Goal: Transaction & Acquisition: Purchase product/service

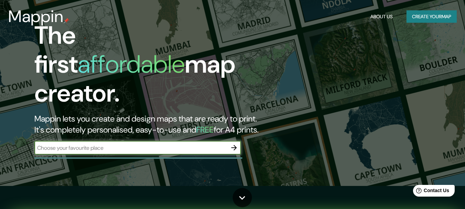
scroll to position [23, 0]
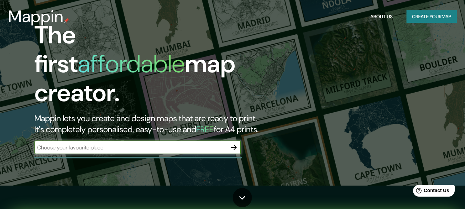
click at [173, 143] on input "text" at bounding box center [130, 147] width 193 height 8
type input "tezonteopan"
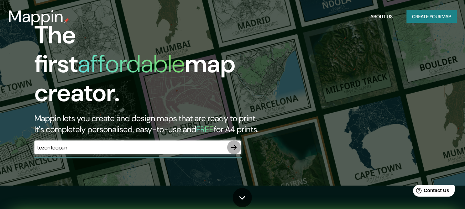
click at [233, 143] on icon "button" at bounding box center [234, 147] width 8 height 8
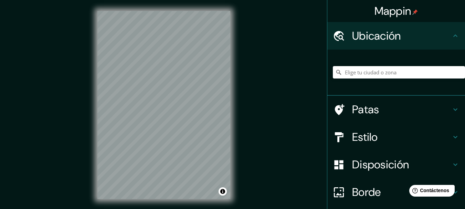
click at [283, 70] on div "Mappin Ubicación Patas Estilo Disposición Borde Elige un borde. Consejo : puede…" at bounding box center [232, 110] width 465 height 221
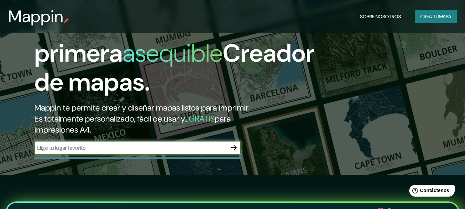
scroll to position [40, 0]
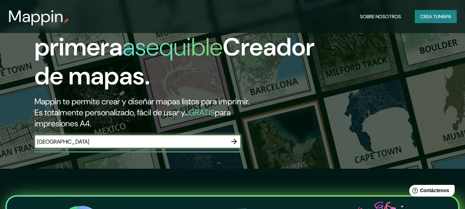
type input "[GEOGRAPHIC_DATA]"
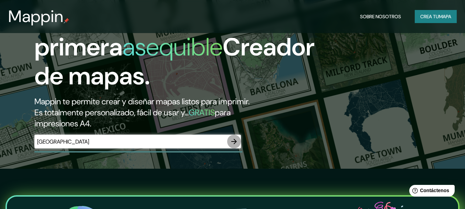
click at [237, 145] on icon "button" at bounding box center [234, 141] width 8 height 8
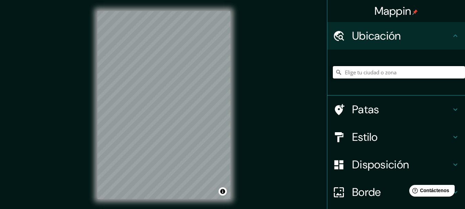
click at [389, 72] on input "Elige tu ciudad o zona" at bounding box center [399, 72] width 132 height 12
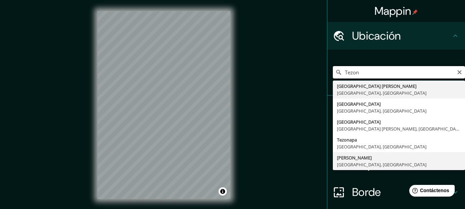
type input "[PERSON_NAME], [GEOGRAPHIC_DATA], [GEOGRAPHIC_DATA]"
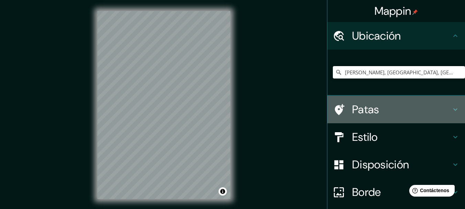
click at [375, 114] on h4 "Patas" at bounding box center [401, 110] width 99 height 14
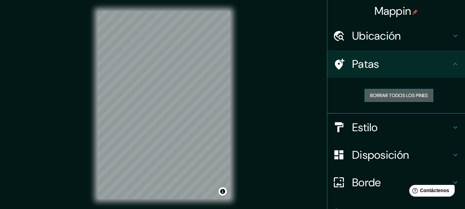
click at [382, 92] on font "Borrar todos los pines" at bounding box center [399, 95] width 58 height 6
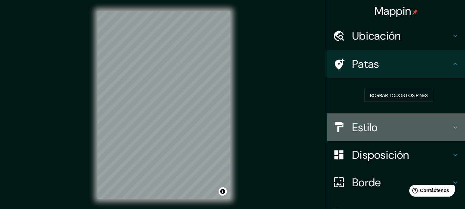
click at [358, 130] on font "Estilo" at bounding box center [365, 127] width 26 height 14
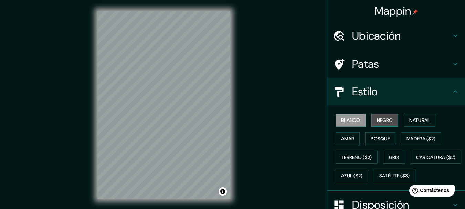
click at [382, 119] on font "Negro" at bounding box center [385, 120] width 16 height 6
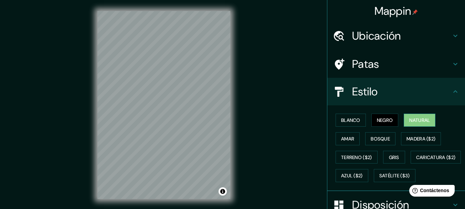
click at [408, 115] on button "Natural" at bounding box center [420, 120] width 32 height 13
click at [343, 139] on font "Amar" at bounding box center [347, 139] width 13 height 6
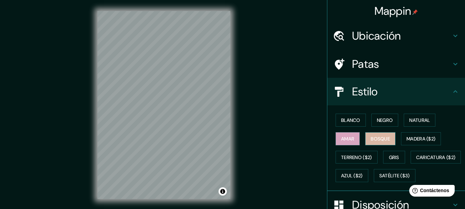
click at [375, 138] on font "Bosque" at bounding box center [380, 139] width 19 height 6
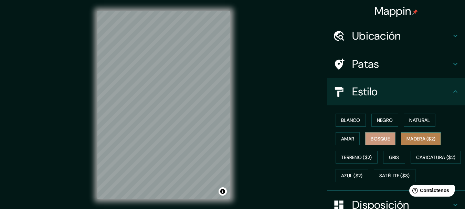
click at [410, 140] on font "Madera ($2)" at bounding box center [420, 139] width 29 height 6
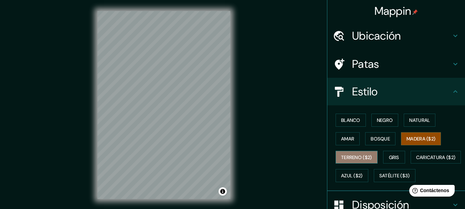
click at [346, 154] on font "Terreno ($2)" at bounding box center [356, 157] width 31 height 6
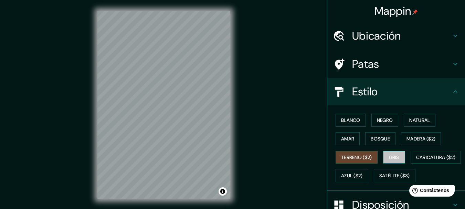
click at [389, 154] on font "Gris" at bounding box center [394, 157] width 10 height 6
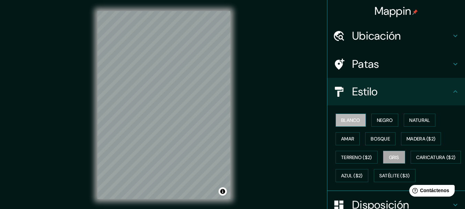
click at [349, 122] on font "Blanco" at bounding box center [350, 120] width 19 height 6
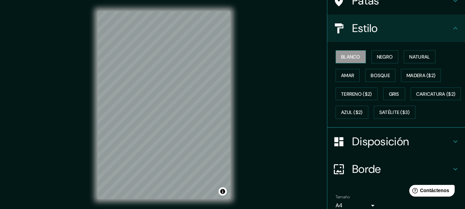
scroll to position [64, 0]
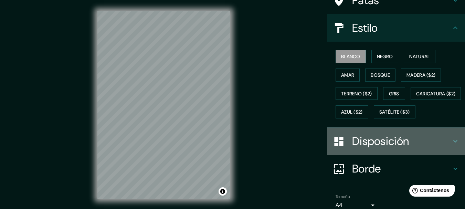
click at [364, 148] on font "Disposición" at bounding box center [380, 141] width 57 height 14
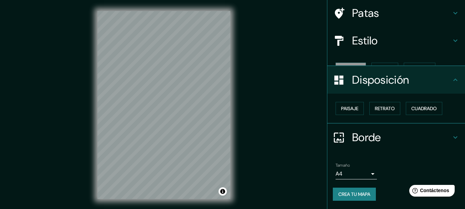
scroll to position [39, 0]
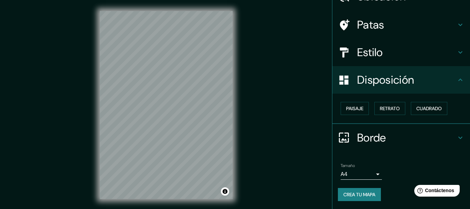
click at [363, 175] on body "Mappin Ubicación [PERSON_NAME][GEOGRAPHIC_DATA], [GEOGRAPHIC_DATA], [GEOGRAPHIC…" at bounding box center [235, 104] width 470 height 209
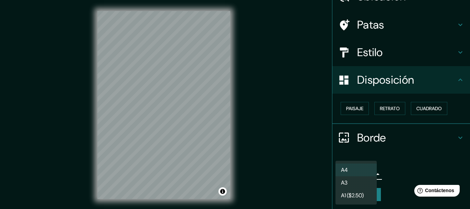
click at [391, 162] on div at bounding box center [235, 104] width 470 height 209
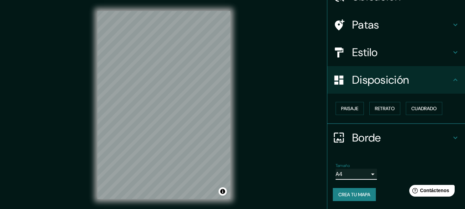
scroll to position [12, 0]
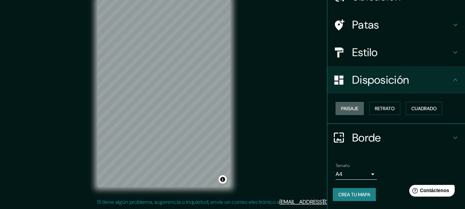
click at [351, 106] on font "Paisaje" at bounding box center [349, 108] width 17 height 6
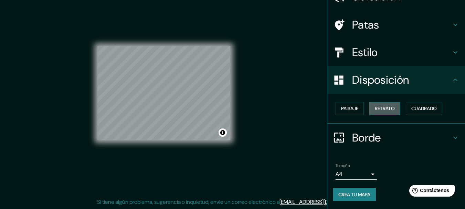
click at [375, 105] on font "Retrato" at bounding box center [385, 108] width 20 height 9
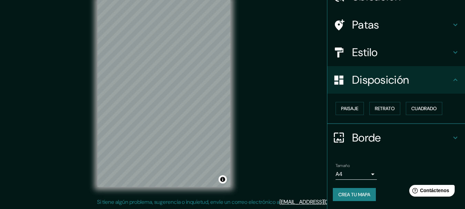
click at [400, 108] on div "Paisaje Retrato Cuadrado" at bounding box center [399, 108] width 132 height 19
click at [411, 110] on font "Cuadrado" at bounding box center [423, 108] width 25 height 6
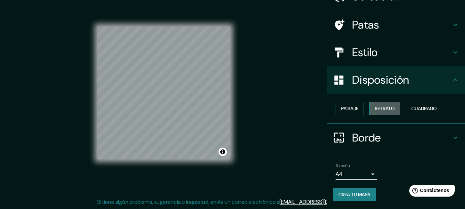
click at [391, 108] on font "Retrato" at bounding box center [385, 108] width 20 height 6
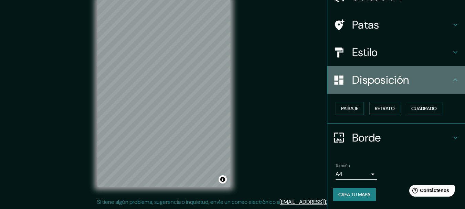
click at [453, 79] on icon at bounding box center [455, 79] width 4 height 2
click at [411, 83] on h4 "Disposición" at bounding box center [401, 80] width 99 height 14
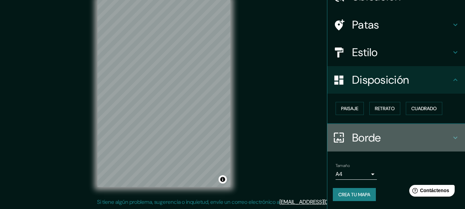
click at [436, 129] on div "Borde" at bounding box center [396, 138] width 138 height 28
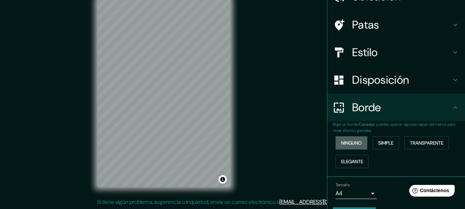
click at [353, 142] on font "Ninguno" at bounding box center [351, 143] width 21 height 6
click at [389, 140] on font "Simple" at bounding box center [385, 143] width 15 height 6
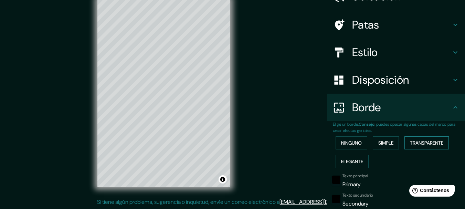
click at [415, 145] on font "Transparente" at bounding box center [426, 143] width 33 height 6
click at [347, 162] on font "Elegante" at bounding box center [352, 161] width 22 height 6
click at [341, 142] on font "Ninguno" at bounding box center [351, 143] width 21 height 6
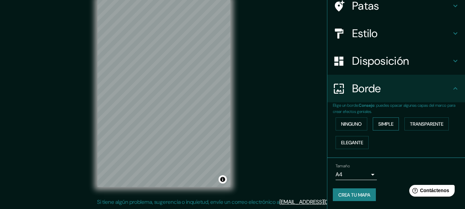
scroll to position [58, 0]
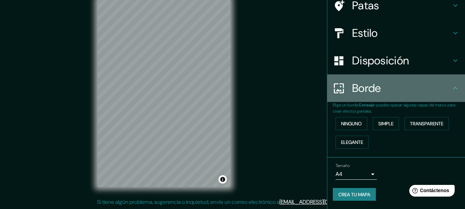
click at [398, 94] on h4 "Borde" at bounding box center [401, 88] width 99 height 14
click at [451, 87] on icon at bounding box center [455, 88] width 8 height 8
click at [451, 88] on icon at bounding box center [455, 88] width 8 height 8
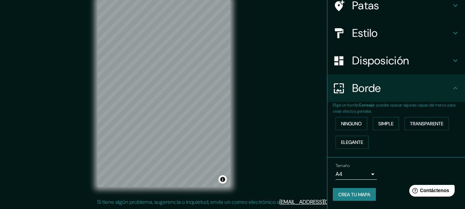
scroll to position [0, 0]
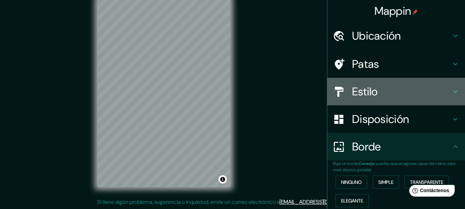
click at [430, 84] on div "Estilo" at bounding box center [396, 92] width 138 height 28
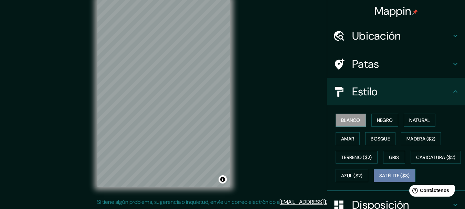
click at [379, 179] on font "Satélite ($3)" at bounding box center [394, 176] width 31 height 6
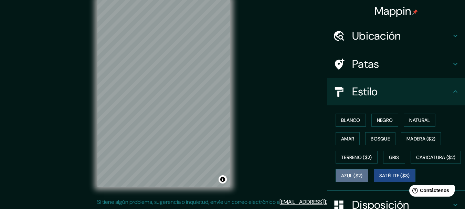
click at [363, 174] on font "Azul ($2)" at bounding box center [352, 176] width 22 height 6
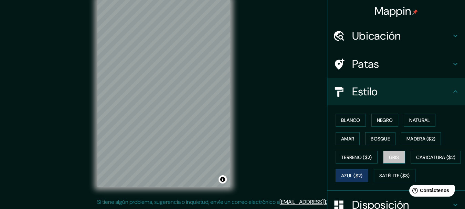
click at [391, 163] on button "Gris" at bounding box center [394, 157] width 22 height 13
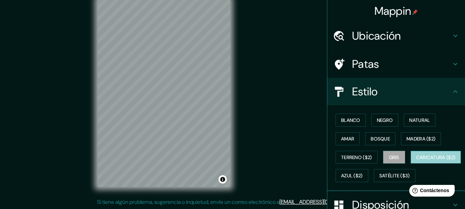
click at [416, 162] on font "Caricatura ($2)" at bounding box center [436, 157] width 40 height 9
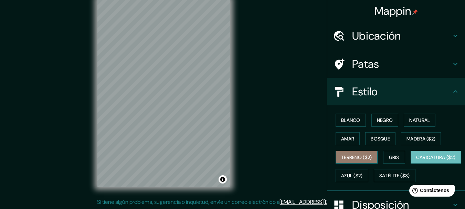
click at [354, 157] on font "Terreno ($2)" at bounding box center [356, 157] width 31 height 6
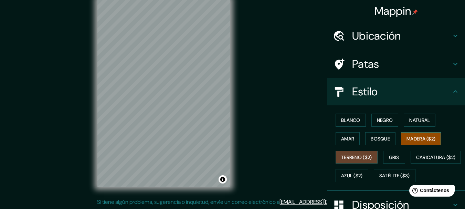
click at [406, 141] on font "Madera ($2)" at bounding box center [420, 139] width 29 height 6
click at [383, 140] on font "Bosque" at bounding box center [380, 139] width 19 height 6
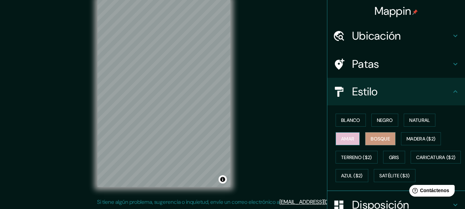
click at [355, 138] on button "Amar" at bounding box center [347, 138] width 24 height 13
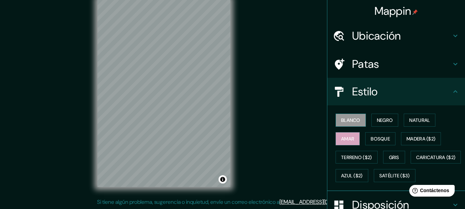
click at [344, 118] on font "Blanco" at bounding box center [350, 120] width 19 height 6
click at [377, 120] on font "Negro" at bounding box center [385, 120] width 16 height 6
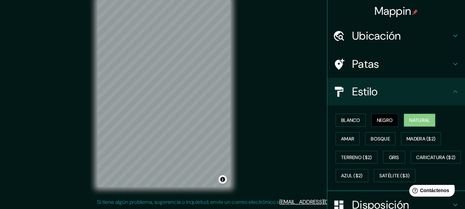
click at [412, 120] on font "Natural" at bounding box center [419, 120] width 21 height 6
click at [344, 121] on font "Blanco" at bounding box center [350, 120] width 19 height 6
